Goal: Transaction & Acquisition: Purchase product/service

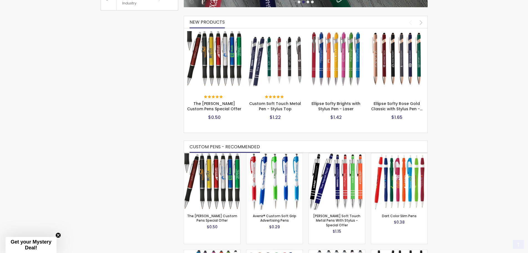
scroll to position [250, 0]
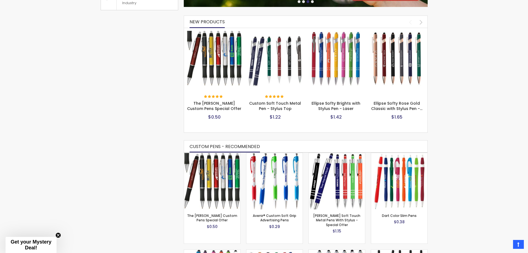
click at [341, 83] on img at bounding box center [336, 58] width 55 height 55
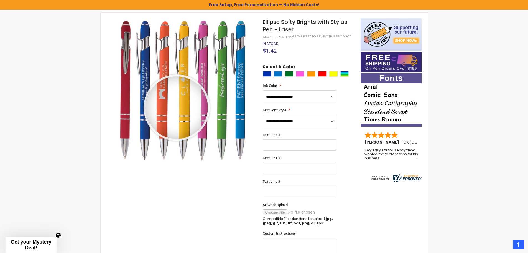
scroll to position [93, 0]
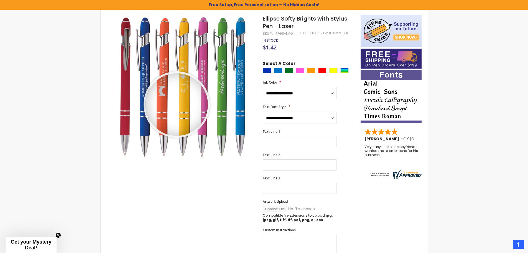
drag, startPoint x: 177, startPoint y: 104, endPoint x: 166, endPoint y: 179, distance: 75.6
click at [166, 179] on div "Skip to the end of the images gallery Skip to the beginning of the images galle…" at bounding box center [230, 234] width 255 height 439
